Goal: Transaction & Acquisition: Purchase product/service

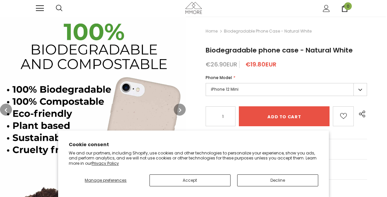
click at [182, 112] on button "button" at bounding box center [180, 110] width 12 height 12
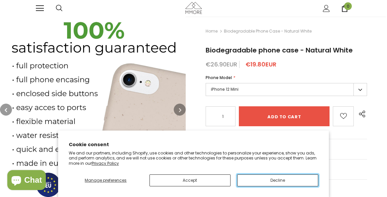
click at [287, 177] on button "Decline" at bounding box center [277, 181] width 81 height 12
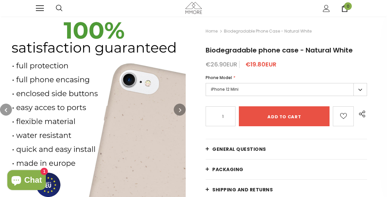
scroll to position [55, 0]
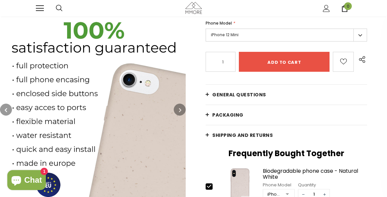
click at [182, 110] on button "button" at bounding box center [180, 110] width 12 height 12
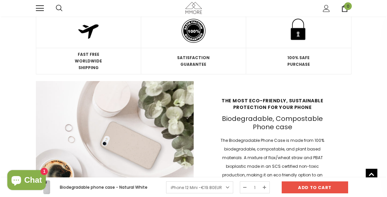
scroll to position [531, 0]
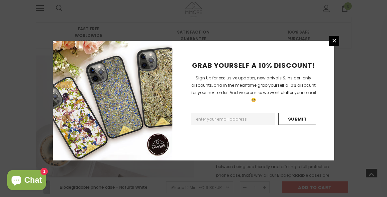
click at [236, 113] on input "Email Address" at bounding box center [233, 119] width 84 height 12
click at [238, 113] on input "Email Address" at bounding box center [233, 119] width 84 height 12
type input "[EMAIL_ADDRESS][DOMAIN_NAME]"
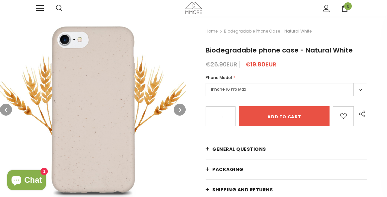
click at [39, 6] on span at bounding box center [40, 5] width 8 height 1
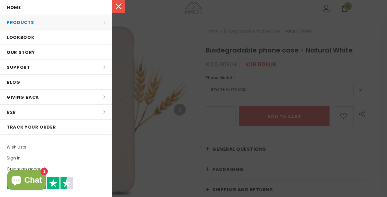
click at [50, 20] on li "Products Products All Products All Collections BUNDLES Organic Collection Wood …" at bounding box center [56, 22] width 112 height 15
click at [107, 25] on li "Products Products All Products All Collections BUNDLES Organic Collection Wood …" at bounding box center [56, 22] width 112 height 15
click at [305, 66] on div at bounding box center [193, 98] width 387 height 197
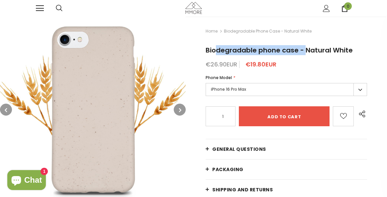
drag, startPoint x: 205, startPoint y: 47, endPoint x: 296, endPoint y: 51, distance: 90.2
copy span "Biodegradable phone case"
